Goal: Transaction & Acquisition: Purchase product/service

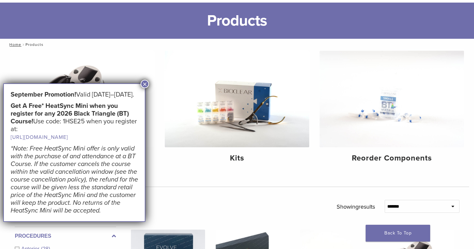
scroll to position [34, 0]
click at [145, 84] on button "×" at bounding box center [145, 84] width 8 height 8
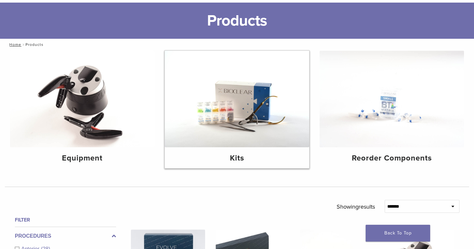
click at [227, 102] on img at bounding box center [237, 99] width 145 height 97
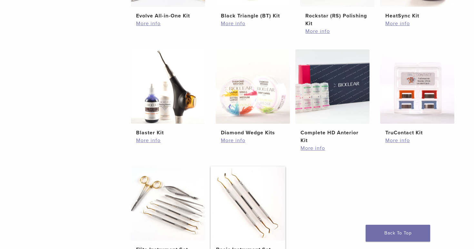
scroll to position [206, 0]
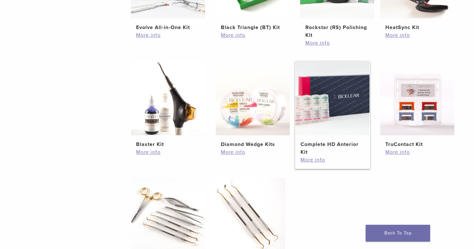
click at [307, 113] on img at bounding box center [333, 98] width 74 height 74
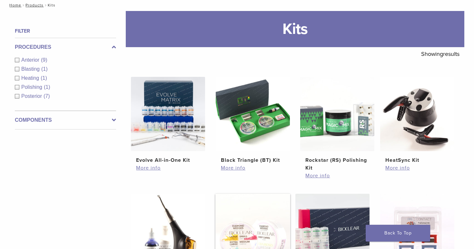
scroll to position [68, 0]
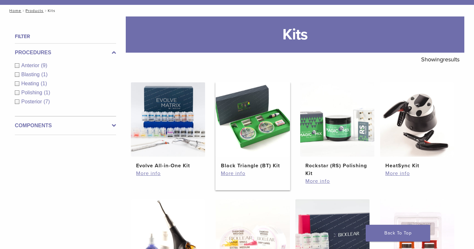
click at [256, 109] on img at bounding box center [253, 119] width 74 height 74
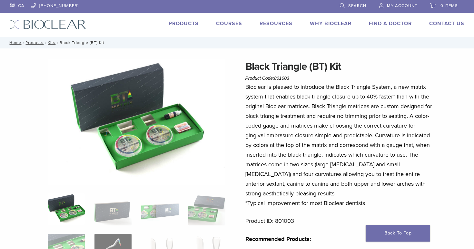
click at [154, 134] on img at bounding box center [137, 122] width 178 height 126
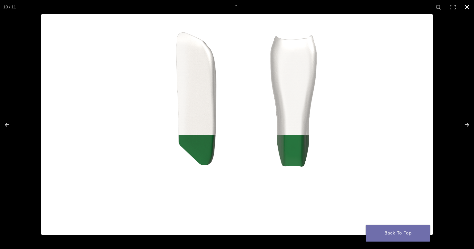
click at [470, 9] on button "Close (Esc)" at bounding box center [467, 7] width 14 height 14
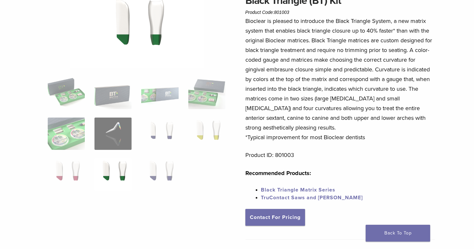
scroll to position [67, 0]
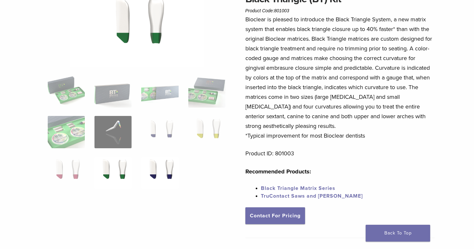
click at [160, 169] on img at bounding box center [159, 173] width 37 height 32
click at [199, 133] on img at bounding box center [207, 132] width 37 height 32
click at [206, 131] on img at bounding box center [207, 132] width 37 height 32
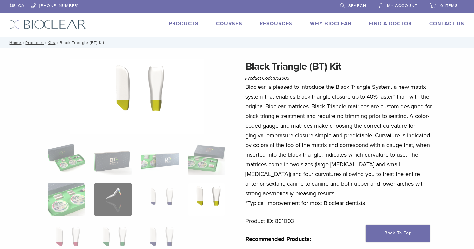
scroll to position [0, 0]
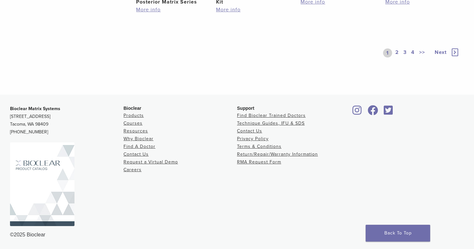
scroll to position [586, 0]
